Goal: Browse casually: Explore the website without a specific task or goal

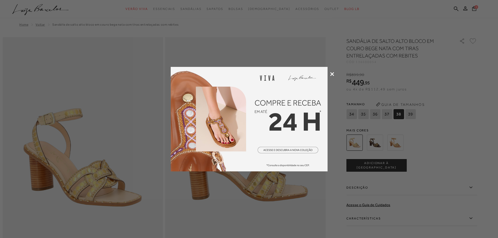
click at [333, 72] on icon at bounding box center [332, 74] width 4 height 4
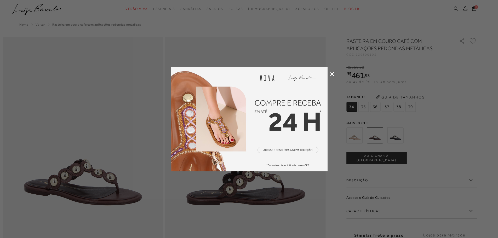
click at [333, 73] on icon at bounding box center [332, 74] width 4 height 4
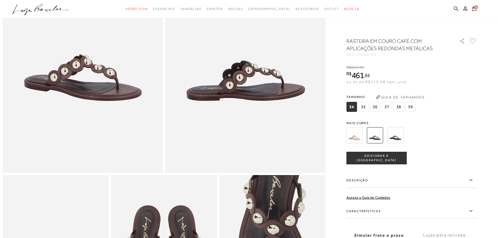
scroll to position [235, 0]
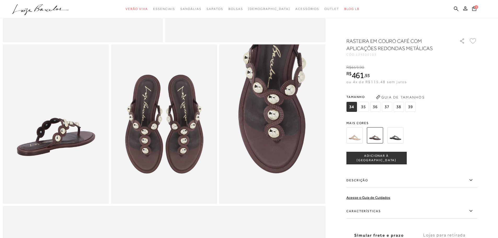
click at [69, 145] on img at bounding box center [56, 123] width 106 height 159
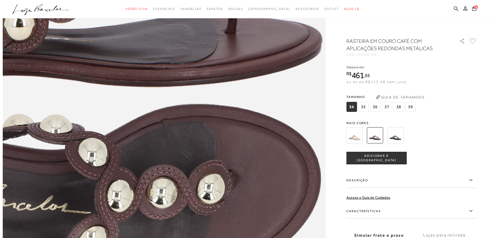
scroll to position [628, 0]
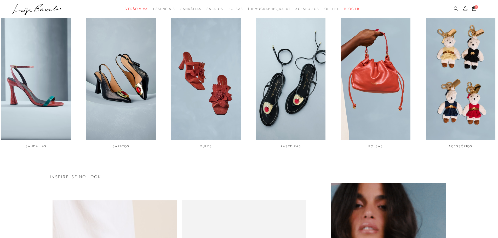
scroll to position [262, 0]
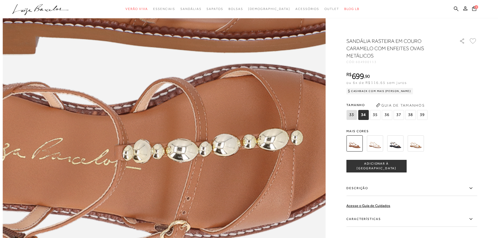
scroll to position [654, 0]
